Goal: Use online tool/utility: Utilize a website feature to perform a specific function

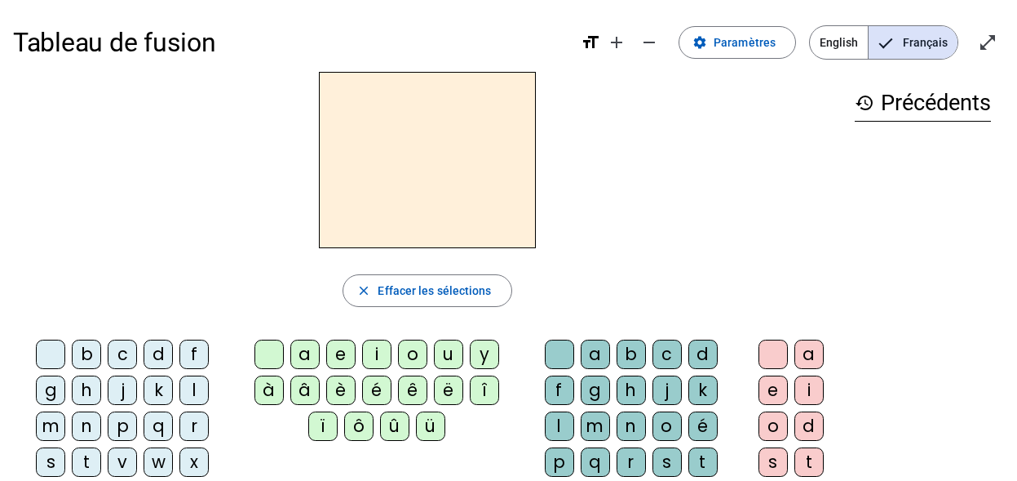
click at [87, 352] on div "b" at bounding box center [86, 353] width 29 height 29
click at [417, 357] on div "o" at bounding box center [412, 353] width 29 height 29
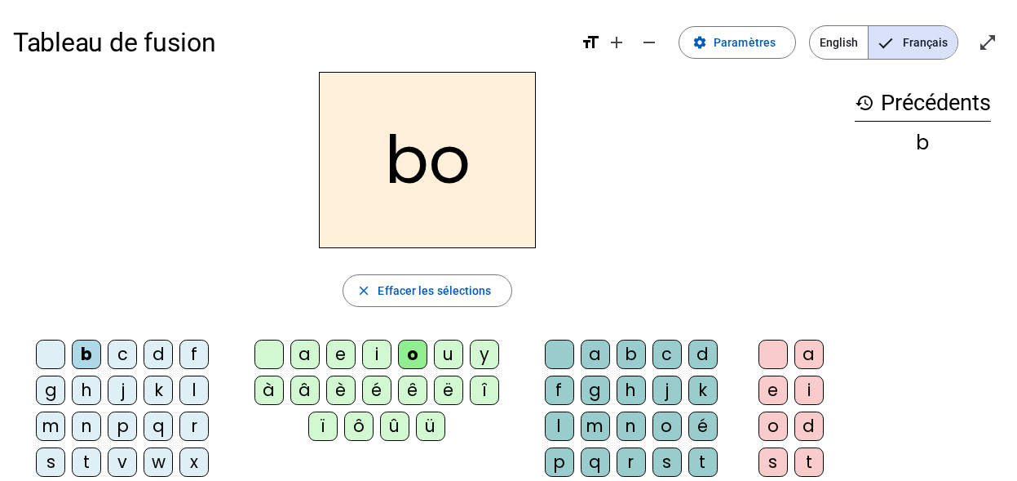
click at [552, 423] on div "l" at bounding box center [559, 425] width 29 height 29
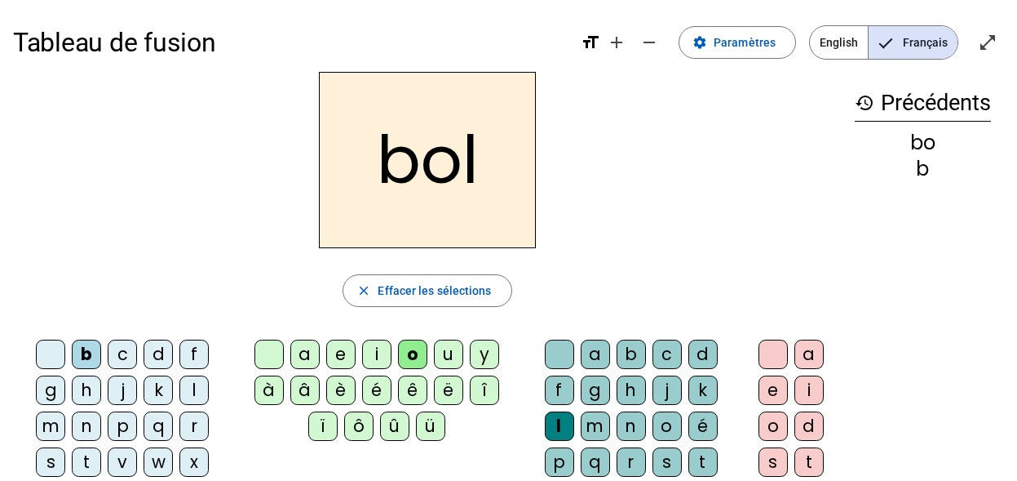
click at [48, 462] on div "s" at bounding box center [50, 461] width 29 height 29
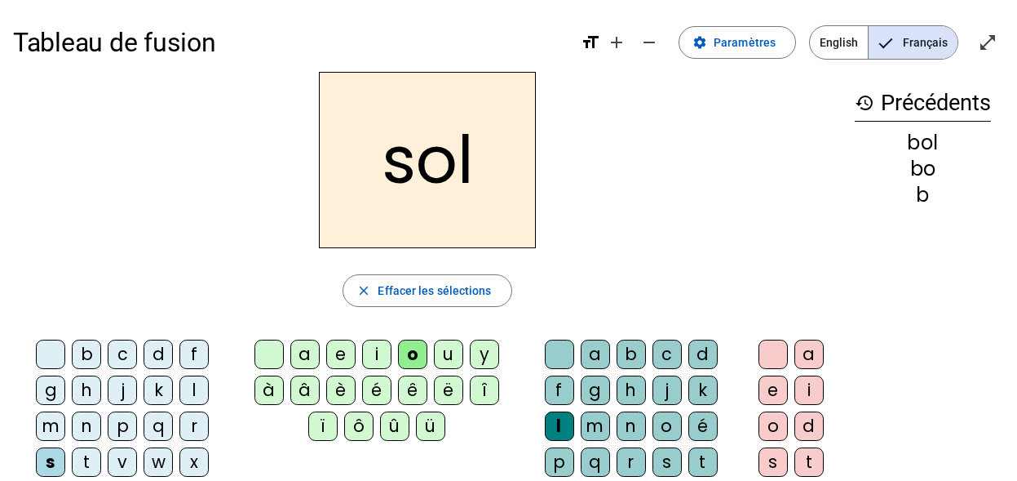
click at [371, 342] on div "i" at bounding box center [376, 353] width 29 height 29
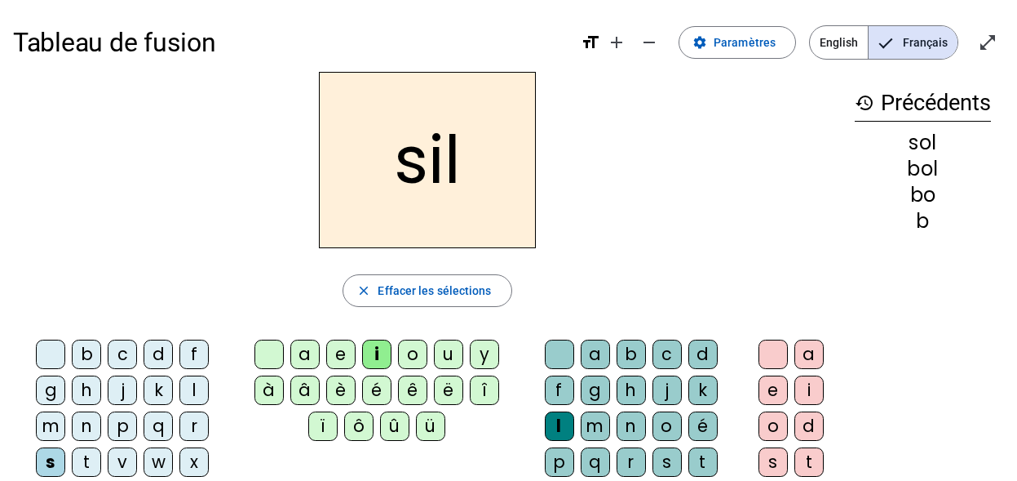
click at [556, 355] on div at bounding box center [559, 353] width 29 height 29
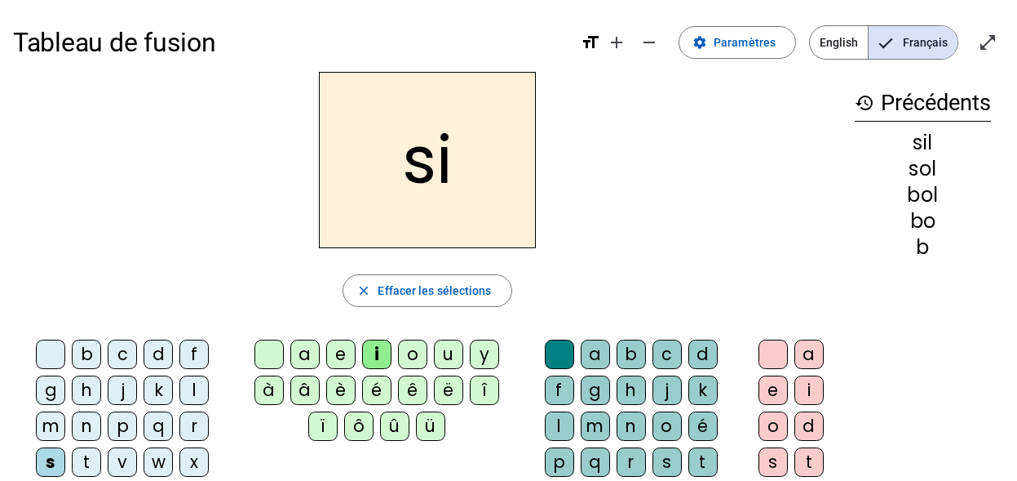
click at [91, 424] on div "n" at bounding box center [86, 425] width 29 height 29
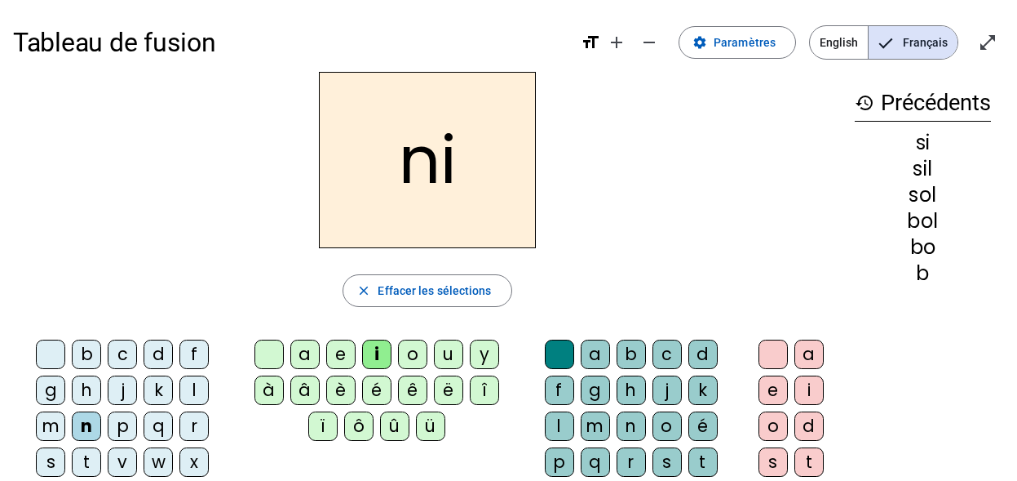
click at [345, 349] on div "e" at bounding box center [340, 353] width 29 height 29
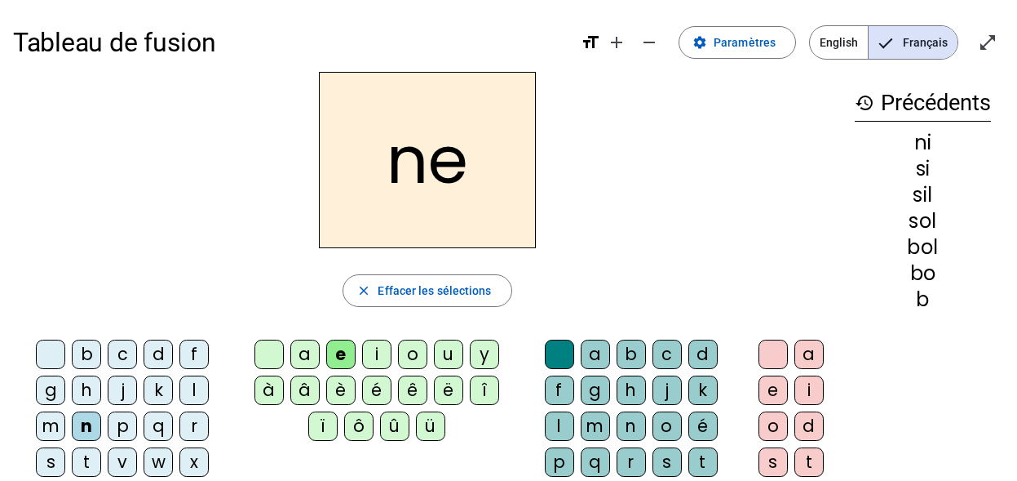
click at [197, 394] on div "l" at bounding box center [193, 389] width 29 height 29
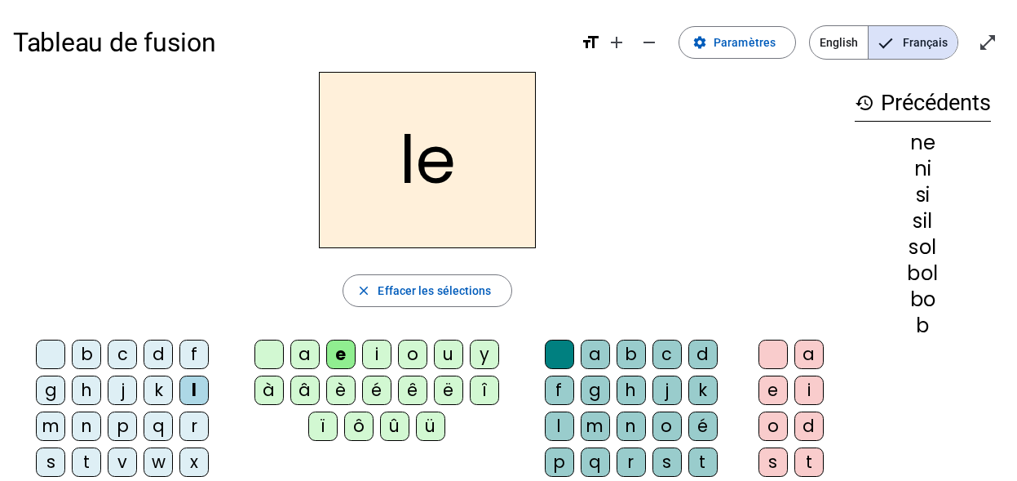
click at [312, 351] on div "a" at bounding box center [304, 353] width 29 height 29
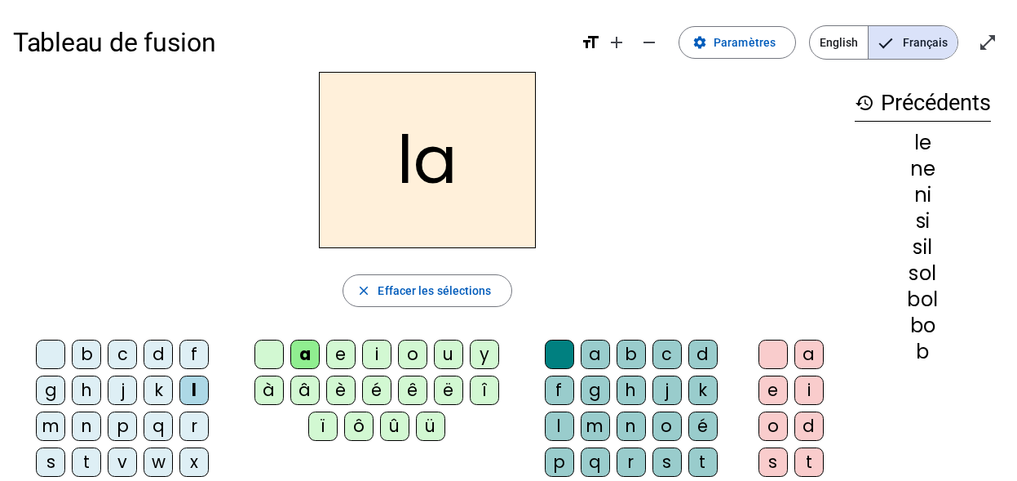
click at [126, 468] on div "v" at bounding box center [122, 461] width 29 height 29
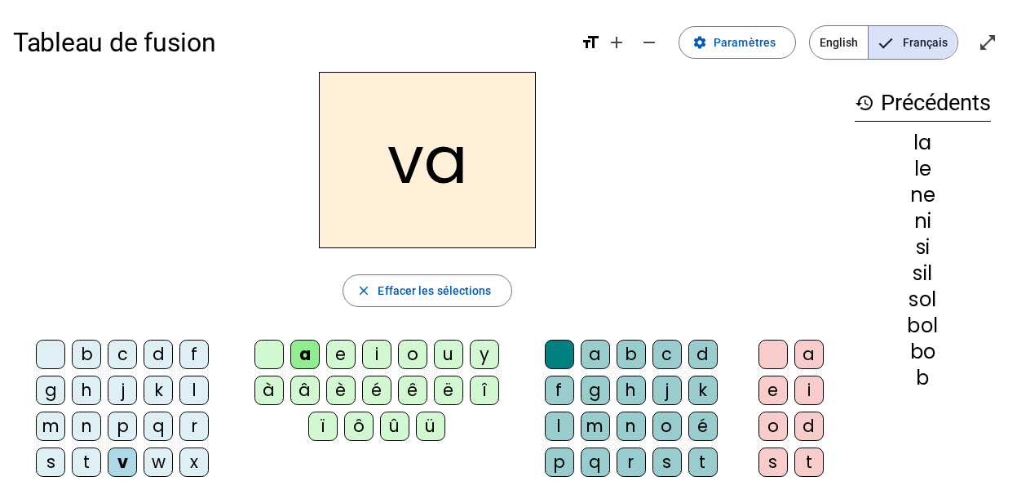
click at [100, 458] on div "t" at bounding box center [86, 461] width 29 height 29
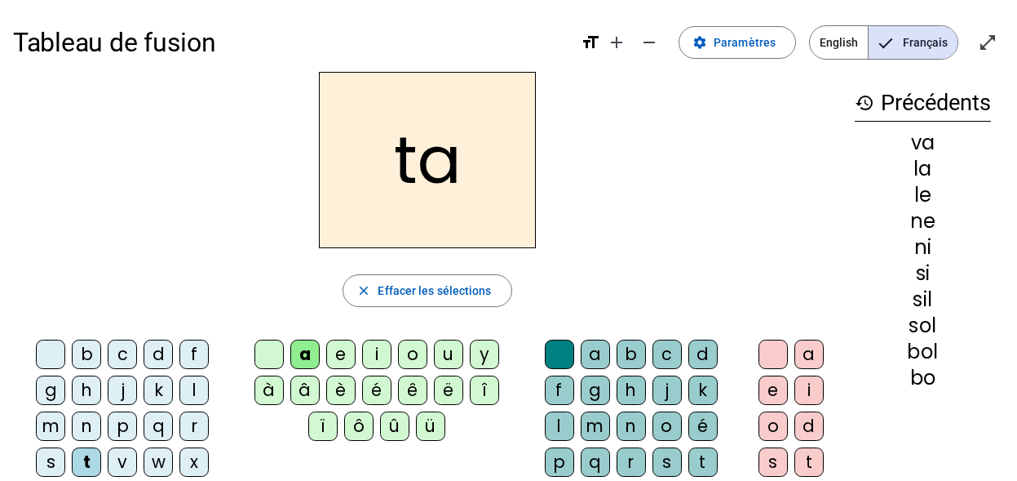
click at [344, 360] on div "e" at bounding box center [340, 353] width 29 height 29
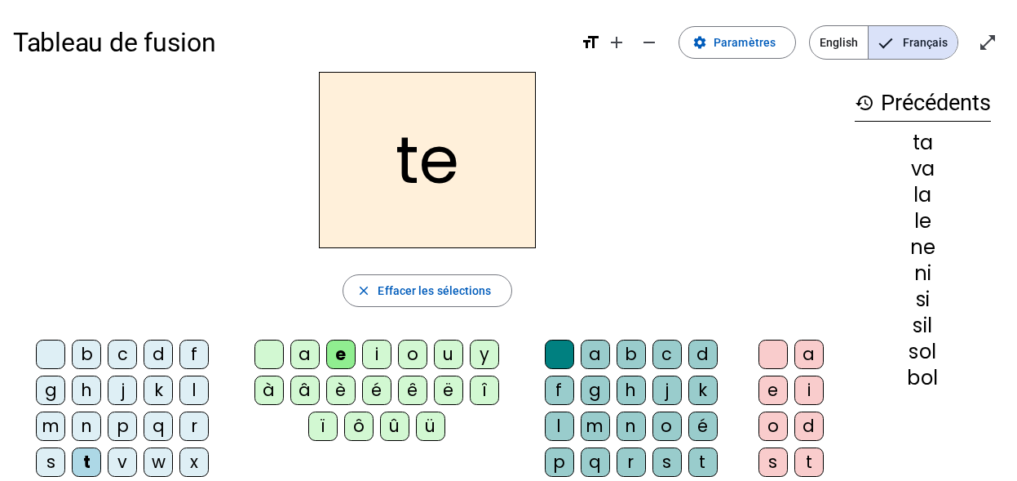
click at [158, 352] on div "d" at bounding box center [158, 353] width 29 height 29
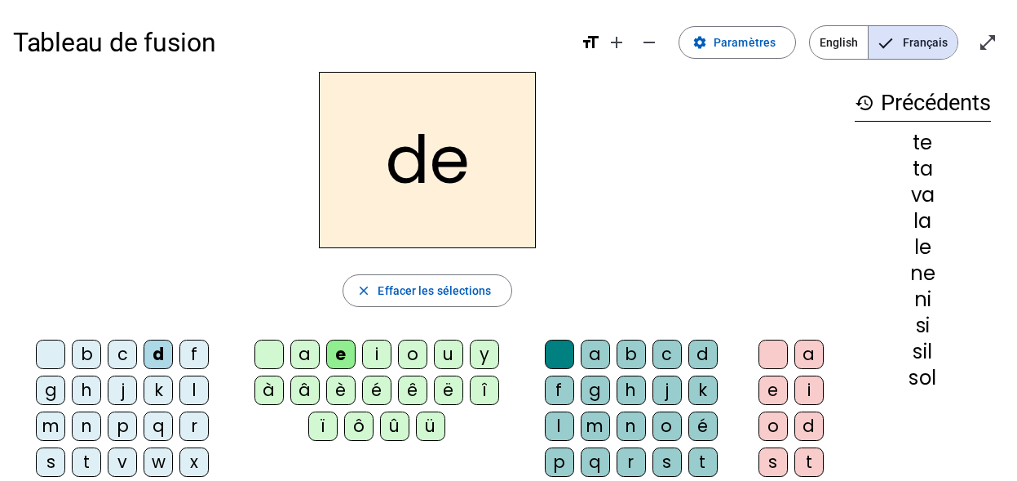
click at [51, 428] on div "m" at bounding box center [50, 425] width 29 height 29
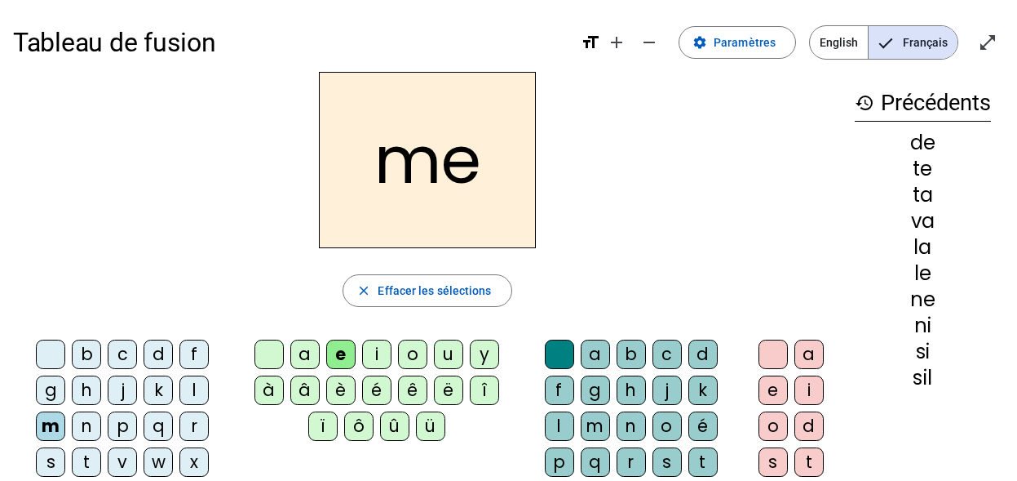
click at [309, 353] on div "a" at bounding box center [304, 353] width 29 height 29
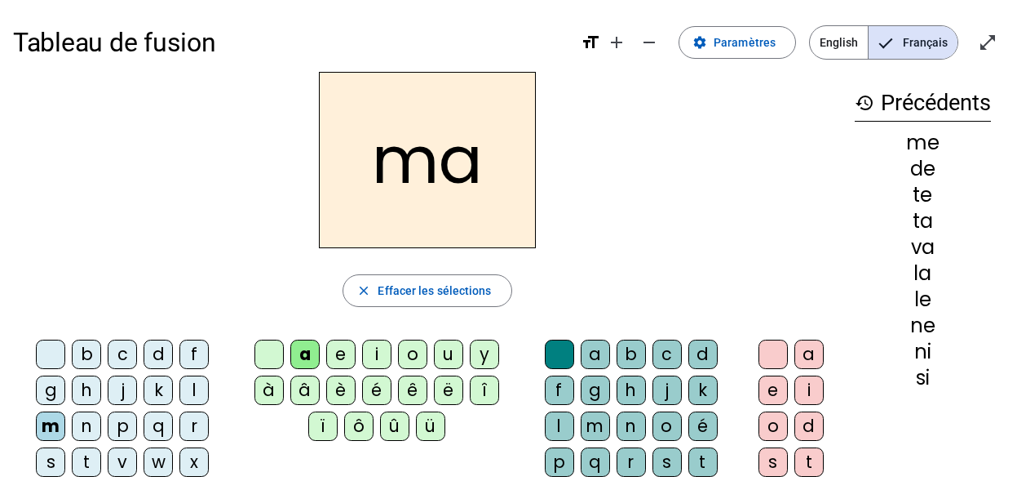
click at [562, 422] on div "l" at bounding box center [559, 425] width 29 height 29
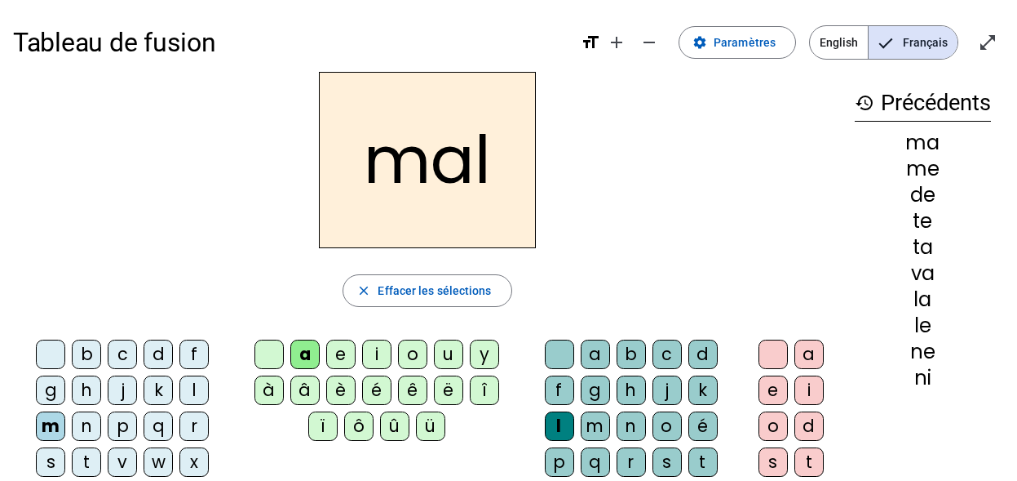
click at [90, 358] on div "b" at bounding box center [86, 353] width 29 height 29
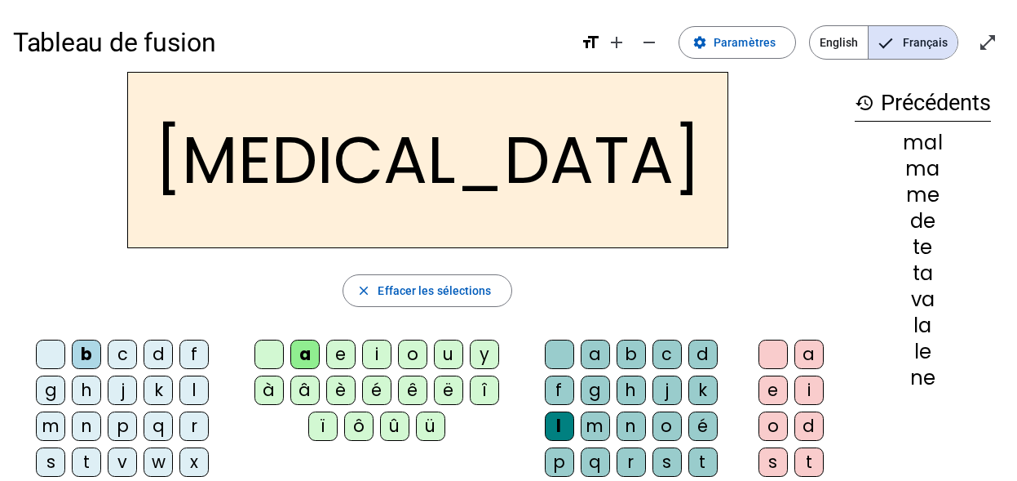
click at [663, 354] on div "c" at bounding box center [667, 353] width 29 height 29
